Goal: Task Accomplishment & Management: Manage account settings

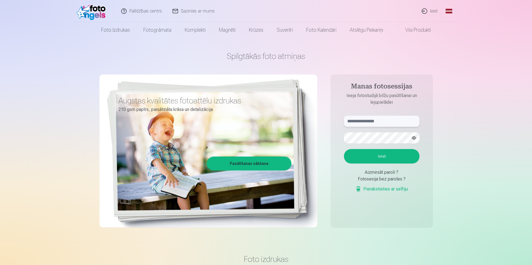
click at [354, 119] on input "text" at bounding box center [381, 120] width 75 height 11
type input "**********"
click at [344, 149] on button "Ieiet" at bounding box center [381, 156] width 75 height 14
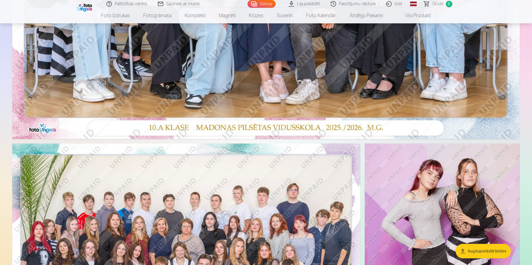
scroll to position [222, 0]
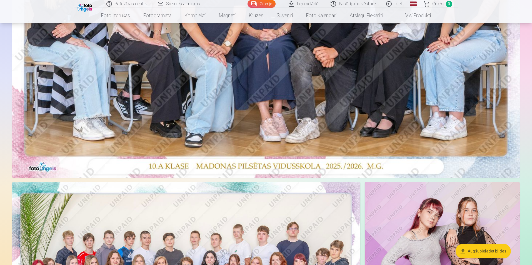
click at [358, 3] on link "Pasūtījumu vēsture" at bounding box center [353, 4] width 56 height 8
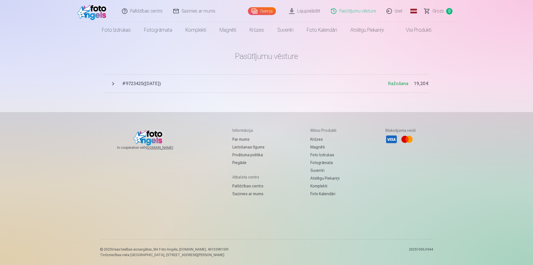
click at [400, 11] on link "Iziet" at bounding box center [394, 11] width 27 height 22
